Goal: Information Seeking & Learning: Learn about a topic

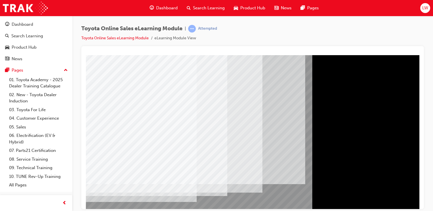
scroll to position [52, 0]
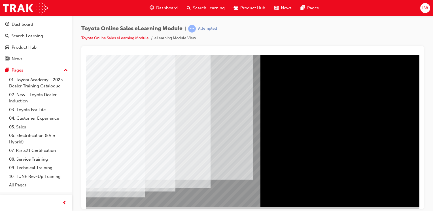
scroll to position [52, 56]
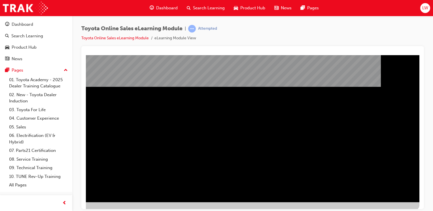
scroll to position [57, 56]
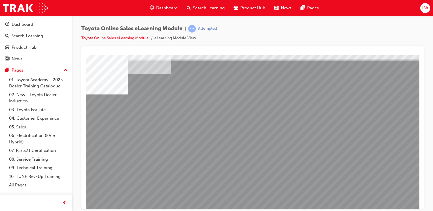
scroll to position [28, 0]
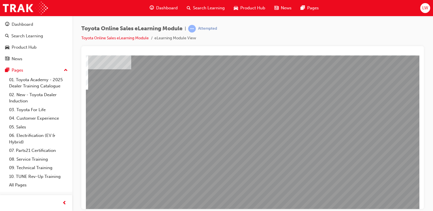
scroll to position [28, 56]
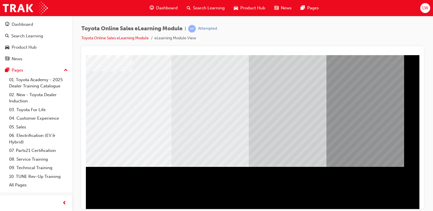
scroll to position [62, 28]
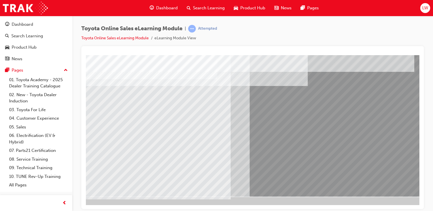
scroll to position [62, 56]
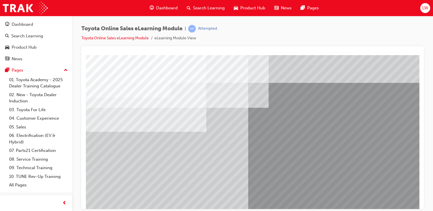
scroll to position [28, 0]
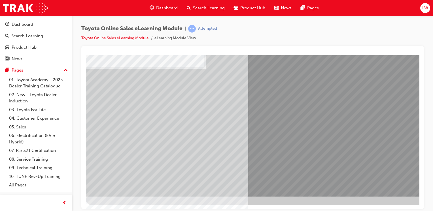
scroll to position [34, 0]
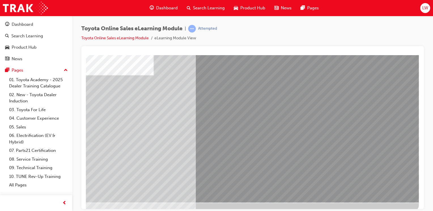
scroll to position [62, 56]
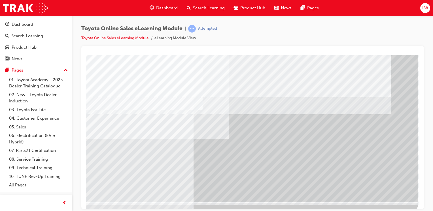
scroll to position [57, 56]
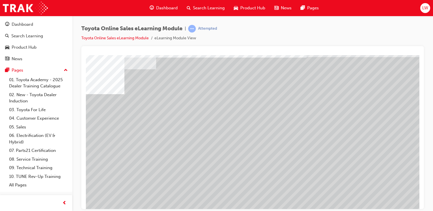
scroll to position [28, 15]
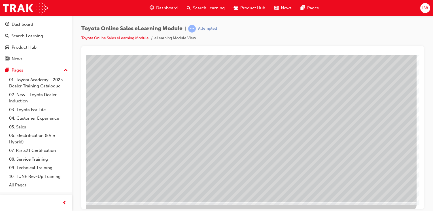
scroll to position [62, 56]
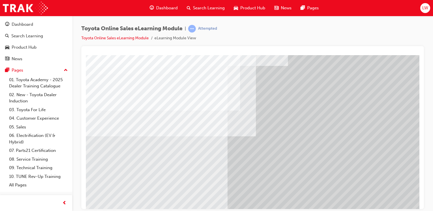
scroll to position [57, 0]
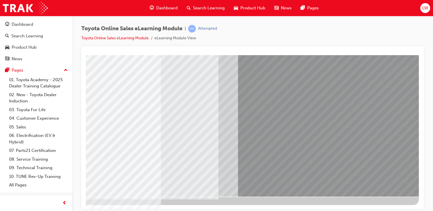
scroll to position [62, 56]
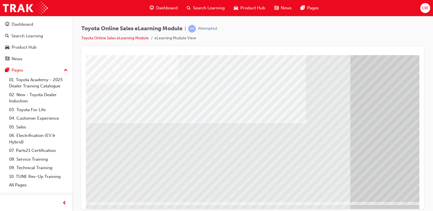
scroll to position [62, 21]
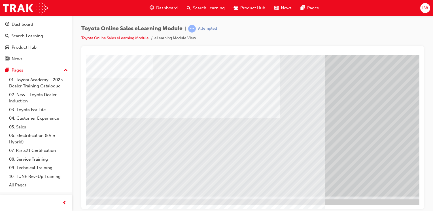
scroll to position [62, 48]
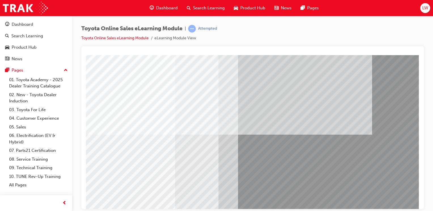
scroll to position [62, 56]
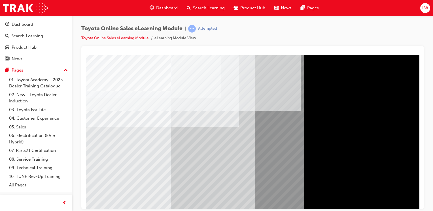
scroll to position [6, 0]
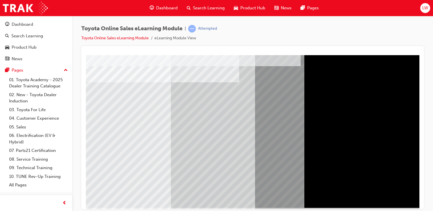
scroll to position [62, 0]
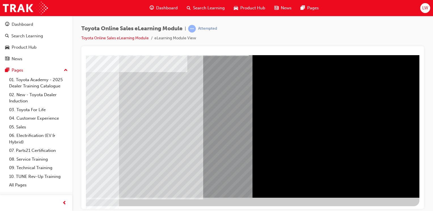
scroll to position [62, 56]
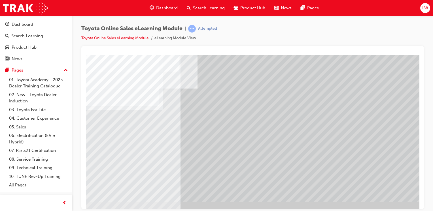
scroll to position [62, 41]
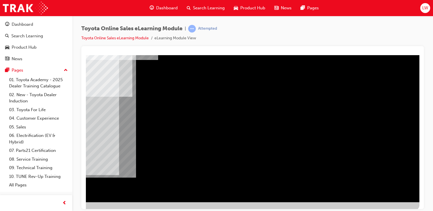
scroll to position [28, 56]
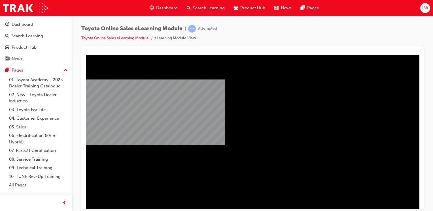
scroll to position [57, 22]
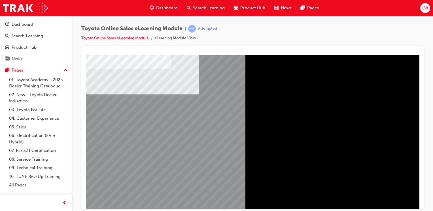
scroll to position [0, 0]
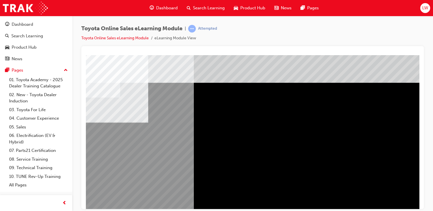
scroll to position [0, 53]
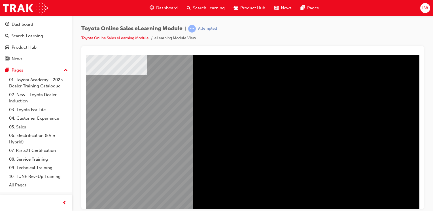
scroll to position [62, 53]
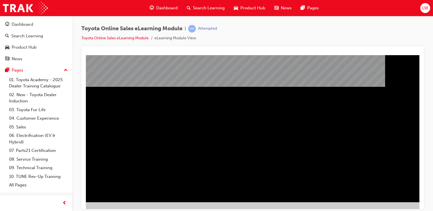
scroll to position [62, 48]
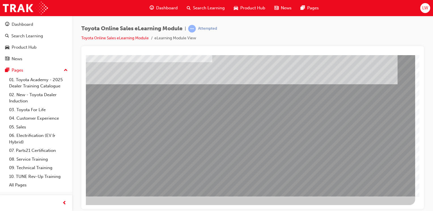
scroll to position [6, 56]
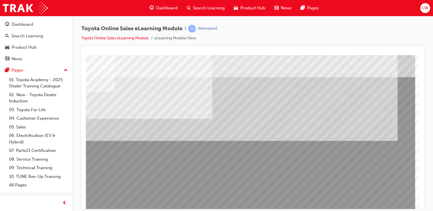
drag, startPoint x: 144, startPoint y: 189, endPoint x: 144, endPoint y: 192, distance: 3.4
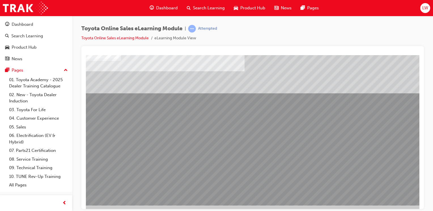
scroll to position [62, 24]
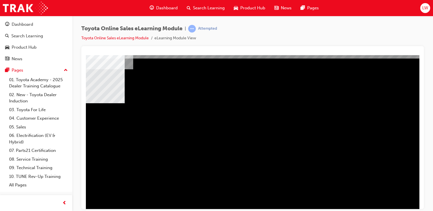
scroll to position [28, 39]
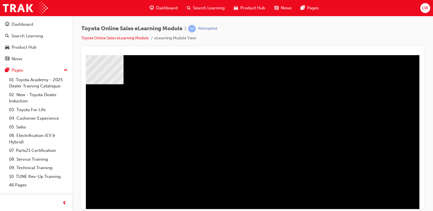
scroll to position [62, 39]
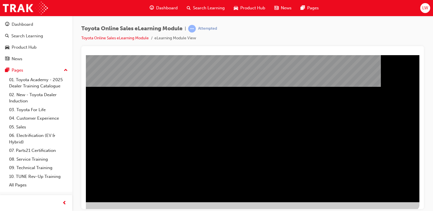
scroll to position [57, 56]
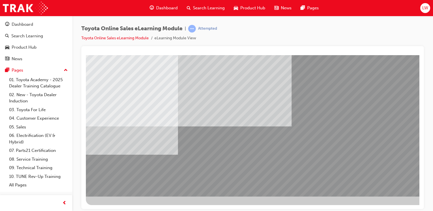
scroll to position [62, 56]
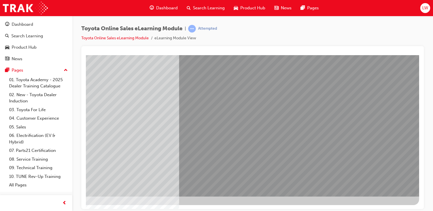
scroll to position [0, 0]
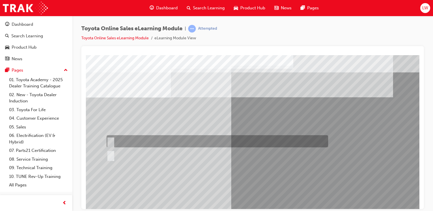
click at [134, 141] on div at bounding box center [216, 142] width 222 height 12
radio input "true"
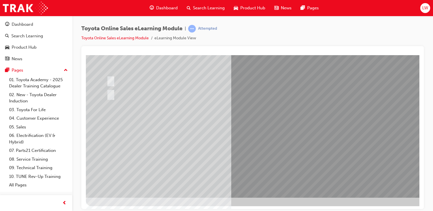
scroll to position [62, 0]
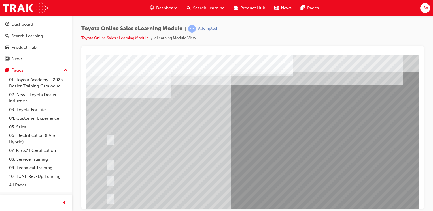
scroll to position [28, 0]
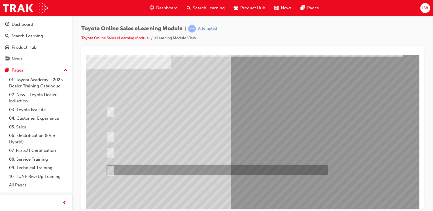
click at [113, 167] on div at bounding box center [216, 170] width 222 height 10
radio input "true"
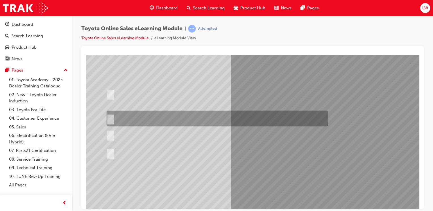
scroll to position [62, 0]
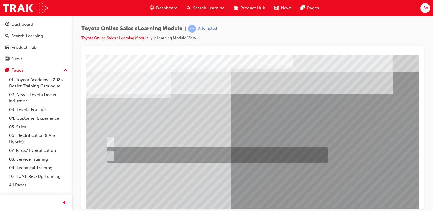
click at [124, 153] on div at bounding box center [216, 155] width 222 height 15
radio input "true"
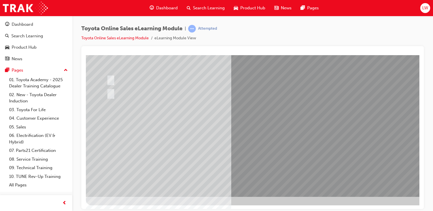
scroll to position [62, 0]
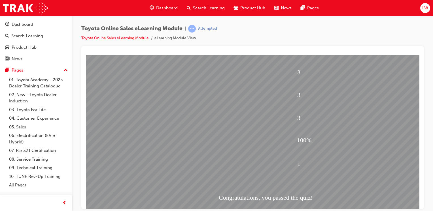
scroll to position [57, 0]
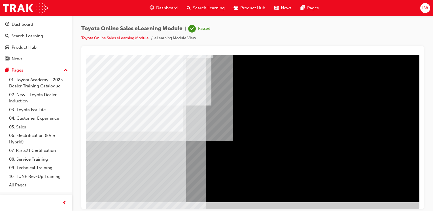
scroll to position [57, 56]
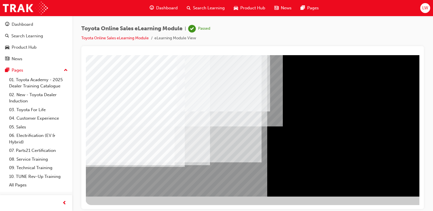
scroll to position [62, 56]
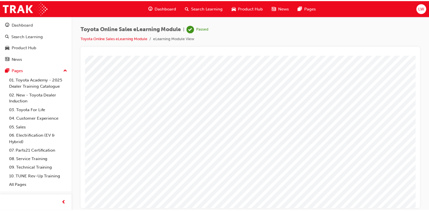
scroll to position [0, 30]
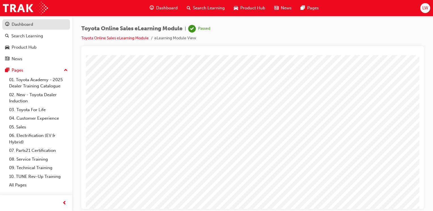
click at [24, 27] on div "Dashboard" at bounding box center [23, 24] width 22 height 7
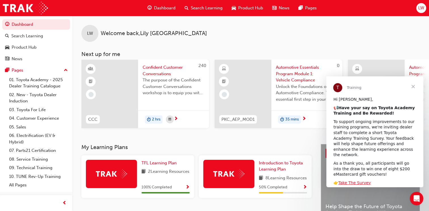
click at [295, 140] on div "LW Welcome back , [PERSON_NAME] Next up for me 240 CCC Confident Customer Conve…" at bounding box center [250, 80] width 357 height 128
click at [411, 88] on span "Close" at bounding box center [413, 87] width 20 height 20
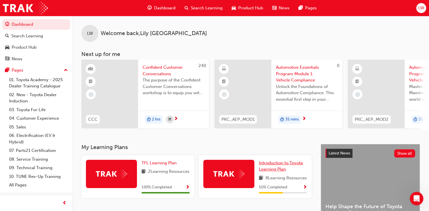
click at [268, 170] on span "Introduction to Toyota Learning Plan" at bounding box center [281, 167] width 44 height 12
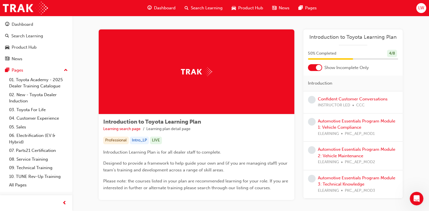
click at [357, 39] on span "Introduction to Toyota Learning Plan" at bounding box center [353, 37] width 90 height 7
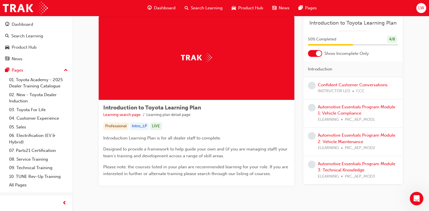
scroll to position [1, 0]
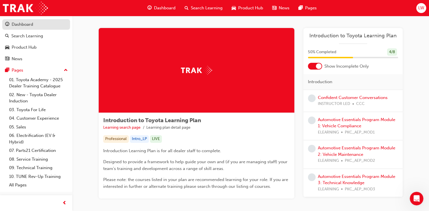
click at [17, 24] on div "Dashboard" at bounding box center [23, 24] width 22 height 7
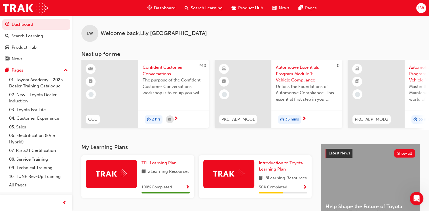
click at [422, 6] on span "LW" at bounding box center [421, 8] width 6 height 7
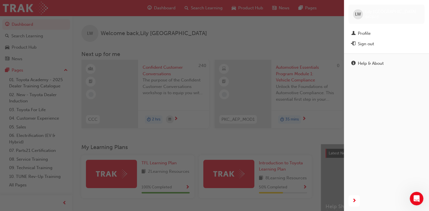
click at [318, 34] on div "button" at bounding box center [172, 105] width 344 height 211
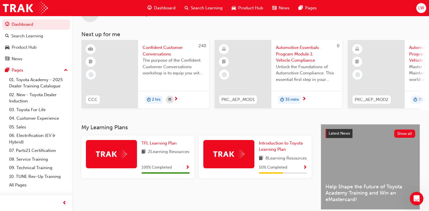
scroll to position [17, 0]
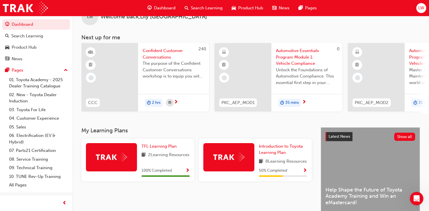
click at [305, 174] on span "Show Progress" at bounding box center [305, 171] width 4 height 5
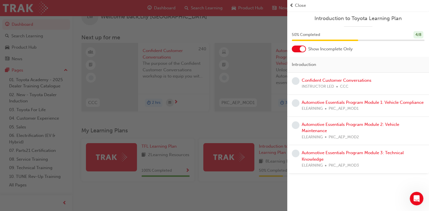
click at [303, 50] on div at bounding box center [303, 49] width 6 height 6
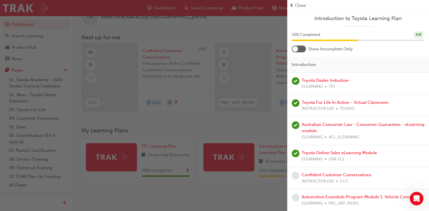
click at [295, 51] on div at bounding box center [295, 49] width 6 height 6
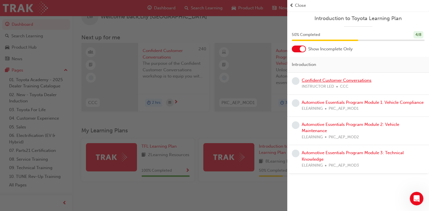
click at [315, 79] on link "Confident Customer Conversations" at bounding box center [337, 80] width 70 height 5
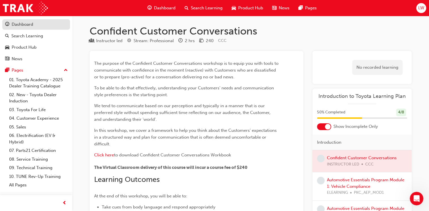
click at [27, 23] on div "Dashboard" at bounding box center [23, 24] width 22 height 7
